Goal: Transaction & Acquisition: Purchase product/service

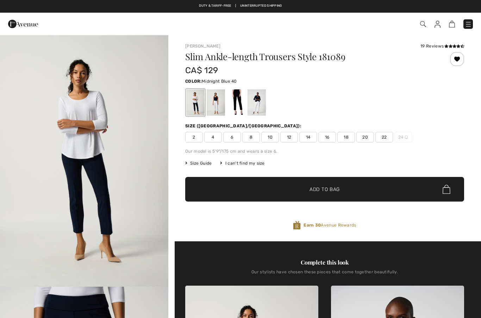
checkbox input "true"
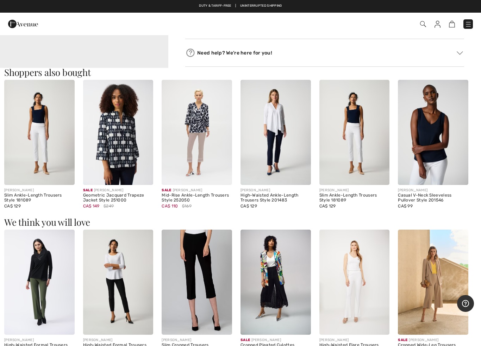
scroll to position [665, 0]
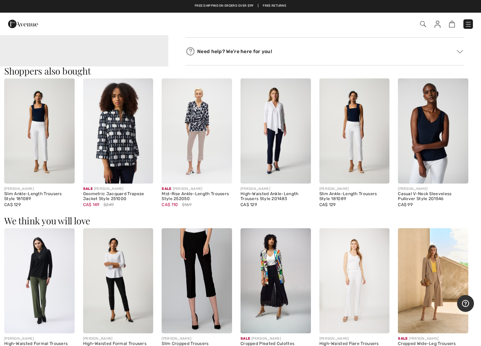
click at [270, 159] on img at bounding box center [275, 131] width 70 height 105
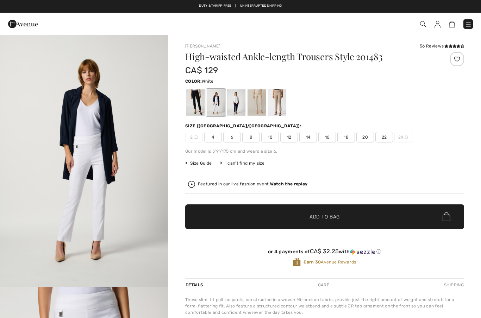
checkbox input "true"
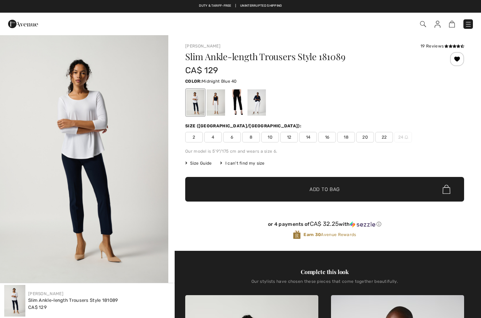
checkbox input "true"
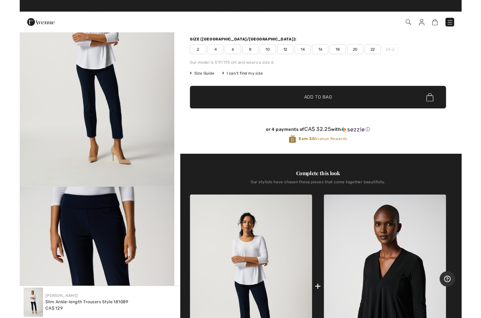
scroll to position [28, 0]
